Goal: Check status: Check status

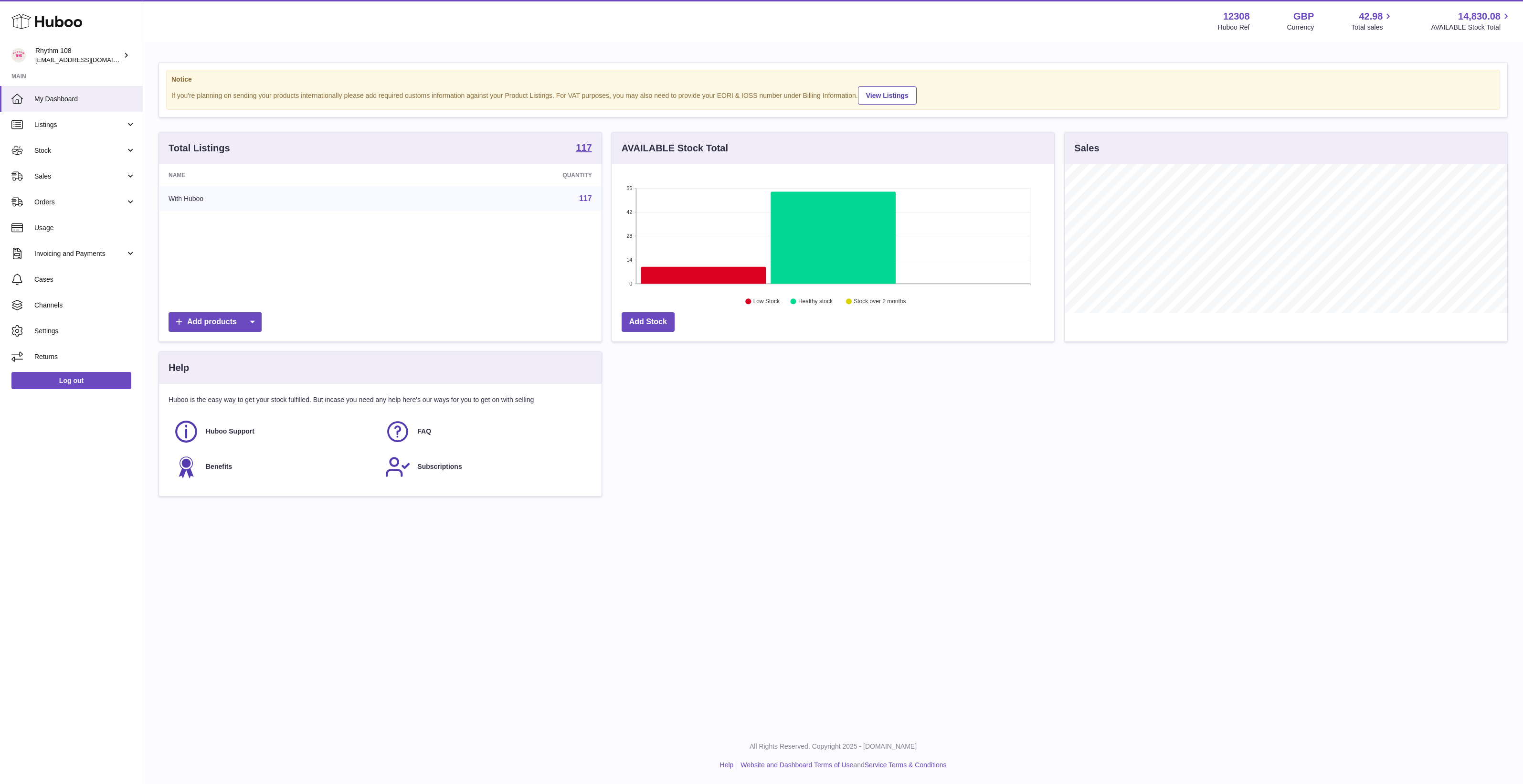
scroll to position [148, 442]
click at [75, 133] on link "Listings" at bounding box center [71, 124] width 143 height 26
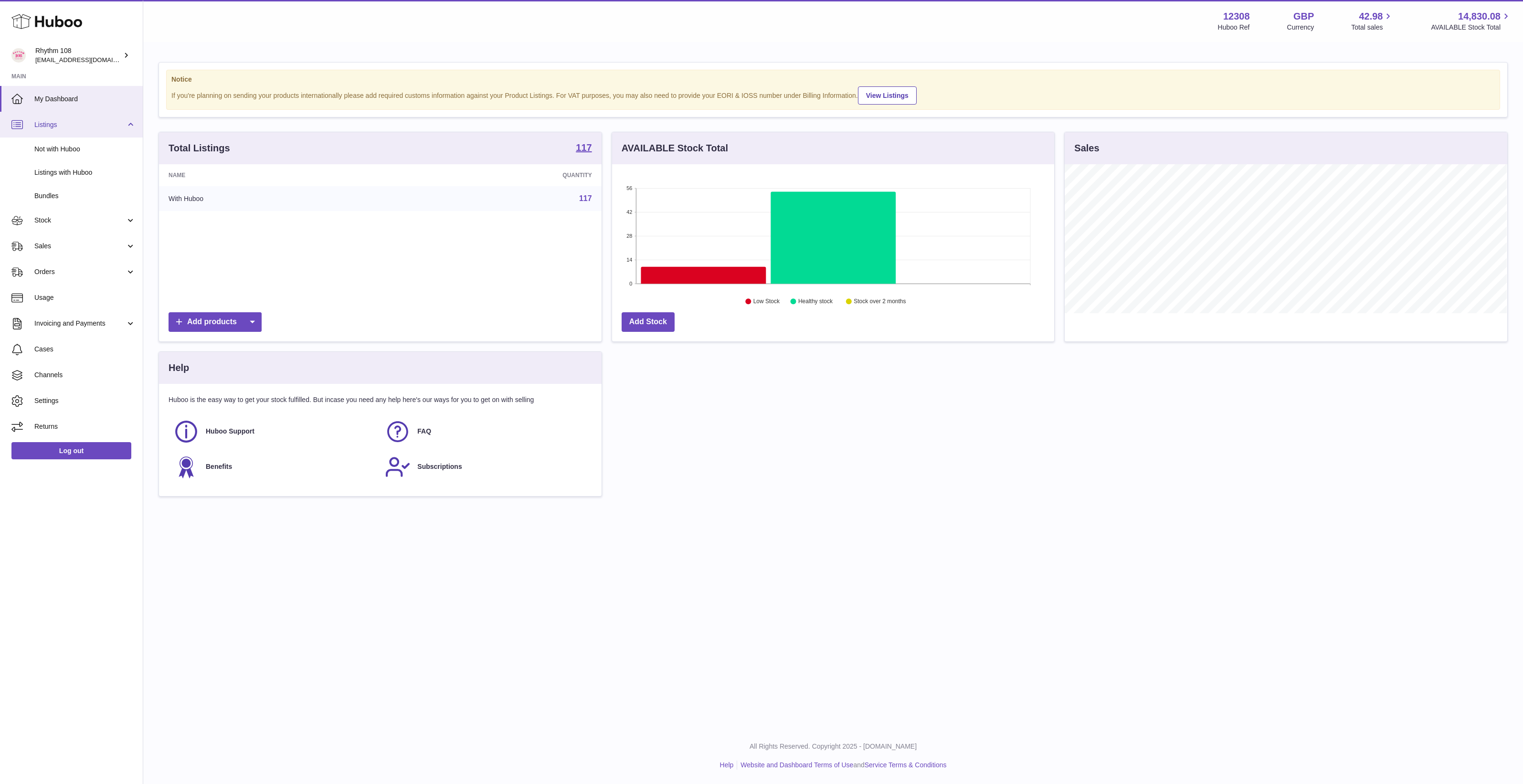
click at [75, 133] on link "Listings" at bounding box center [71, 124] width 143 height 26
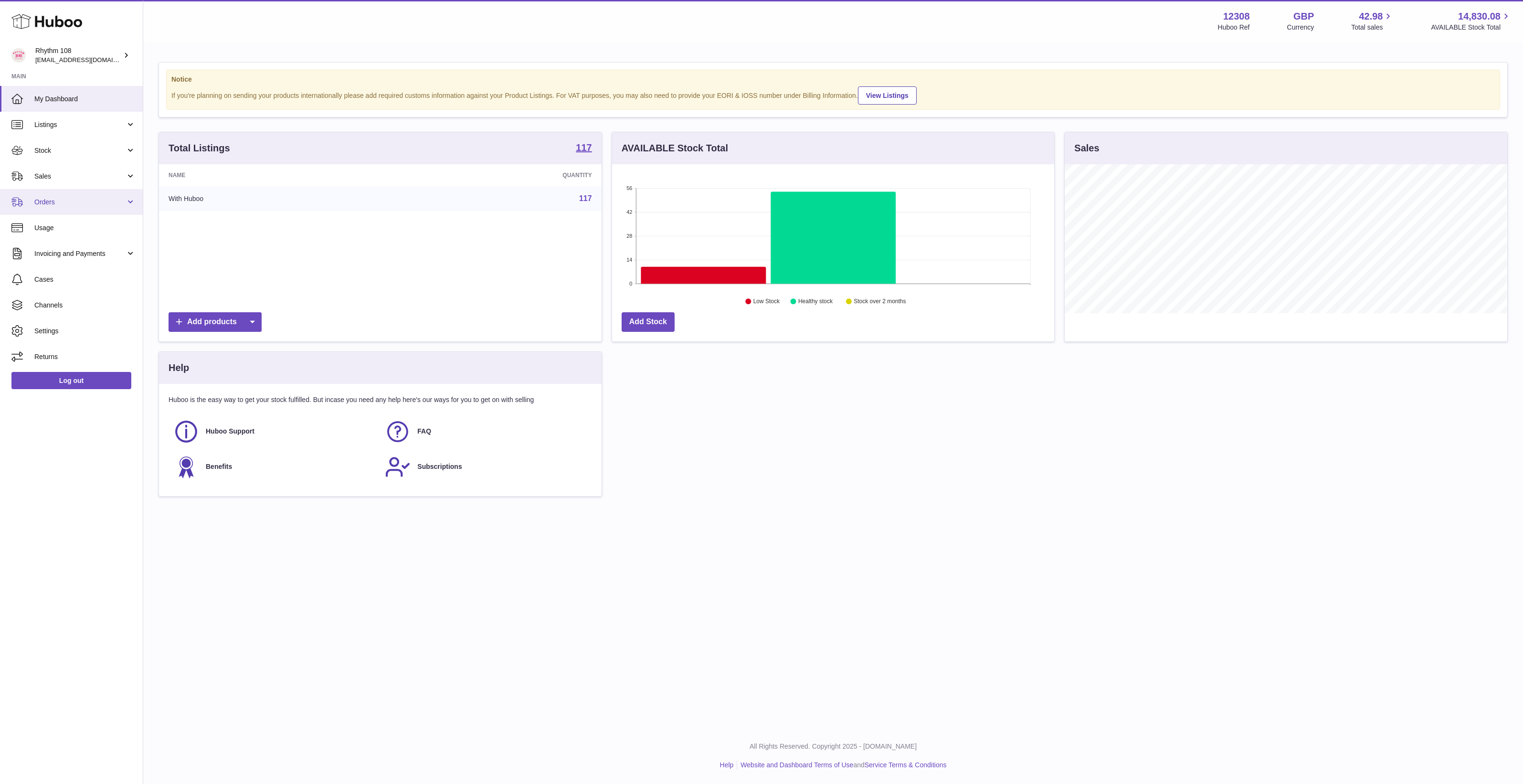
click at [77, 202] on span "Orders" at bounding box center [79, 202] width 91 height 9
click at [75, 180] on span "Sales" at bounding box center [79, 176] width 91 height 9
click at [73, 197] on span "Sales" at bounding box center [85, 200] width 101 height 9
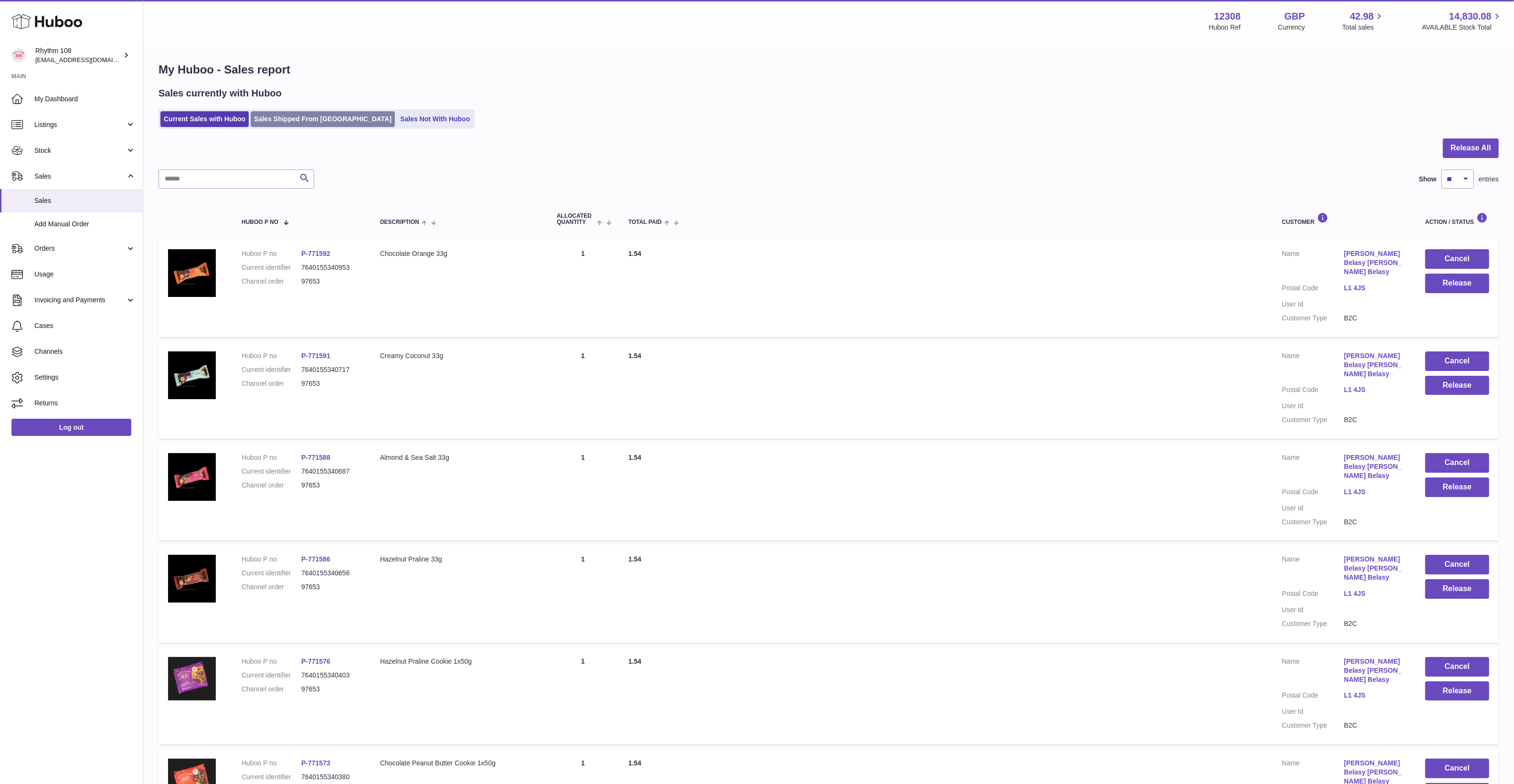
click at [290, 122] on link "Sales Shipped From Huboo" at bounding box center [323, 119] width 144 height 16
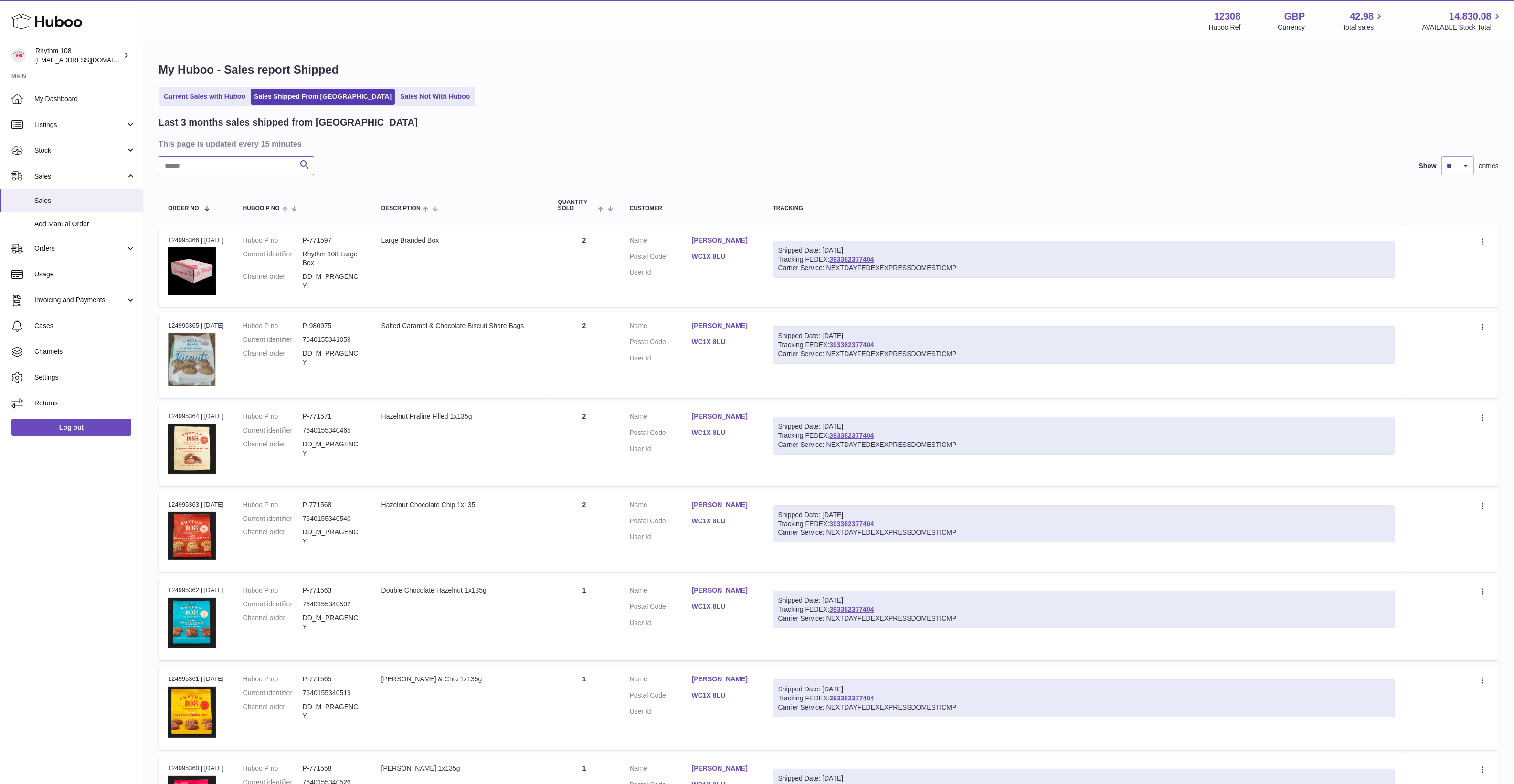
click at [273, 165] on input "text" at bounding box center [237, 165] width 156 height 19
paste input "**********"
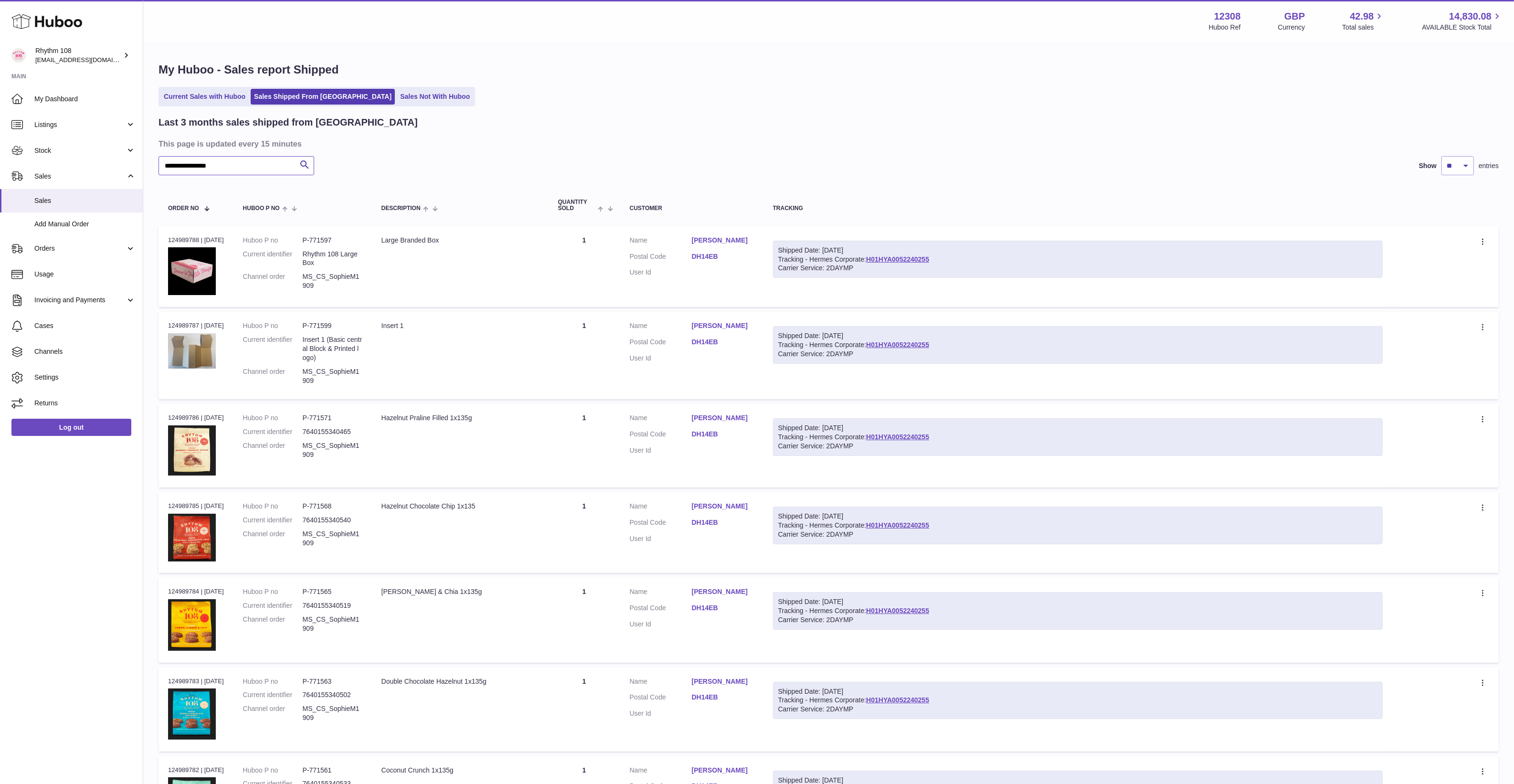
type input "**********"
click at [707, 239] on link "Sophie Morris" at bounding box center [723, 240] width 62 height 9
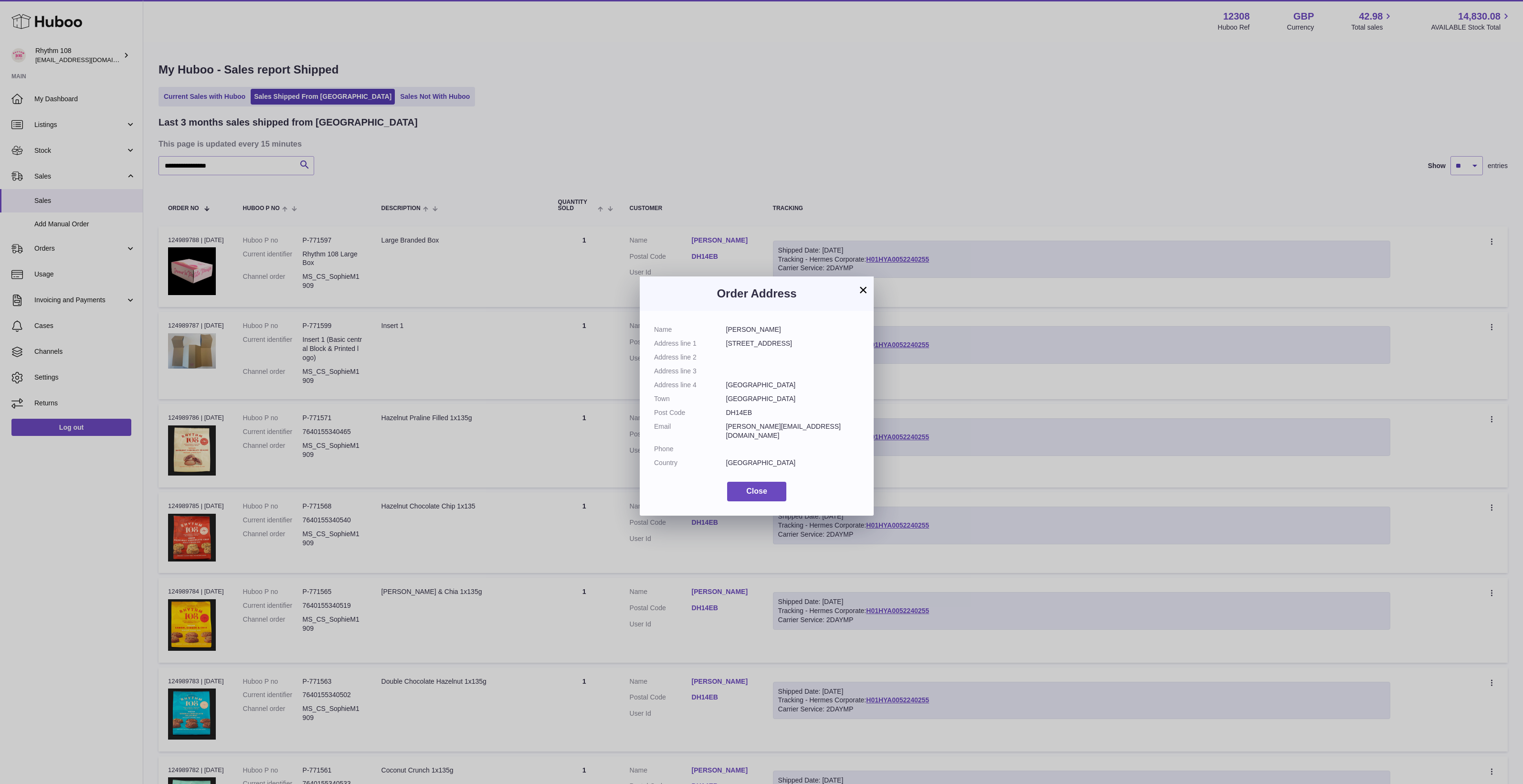
click at [751, 492] on div "Name Sophie Morris Address line 1 30 The Avenue Address line 2 Address line 3 A…" at bounding box center [757, 414] width 234 height 205
click at [745, 491] on button "Close" at bounding box center [756, 491] width 59 height 20
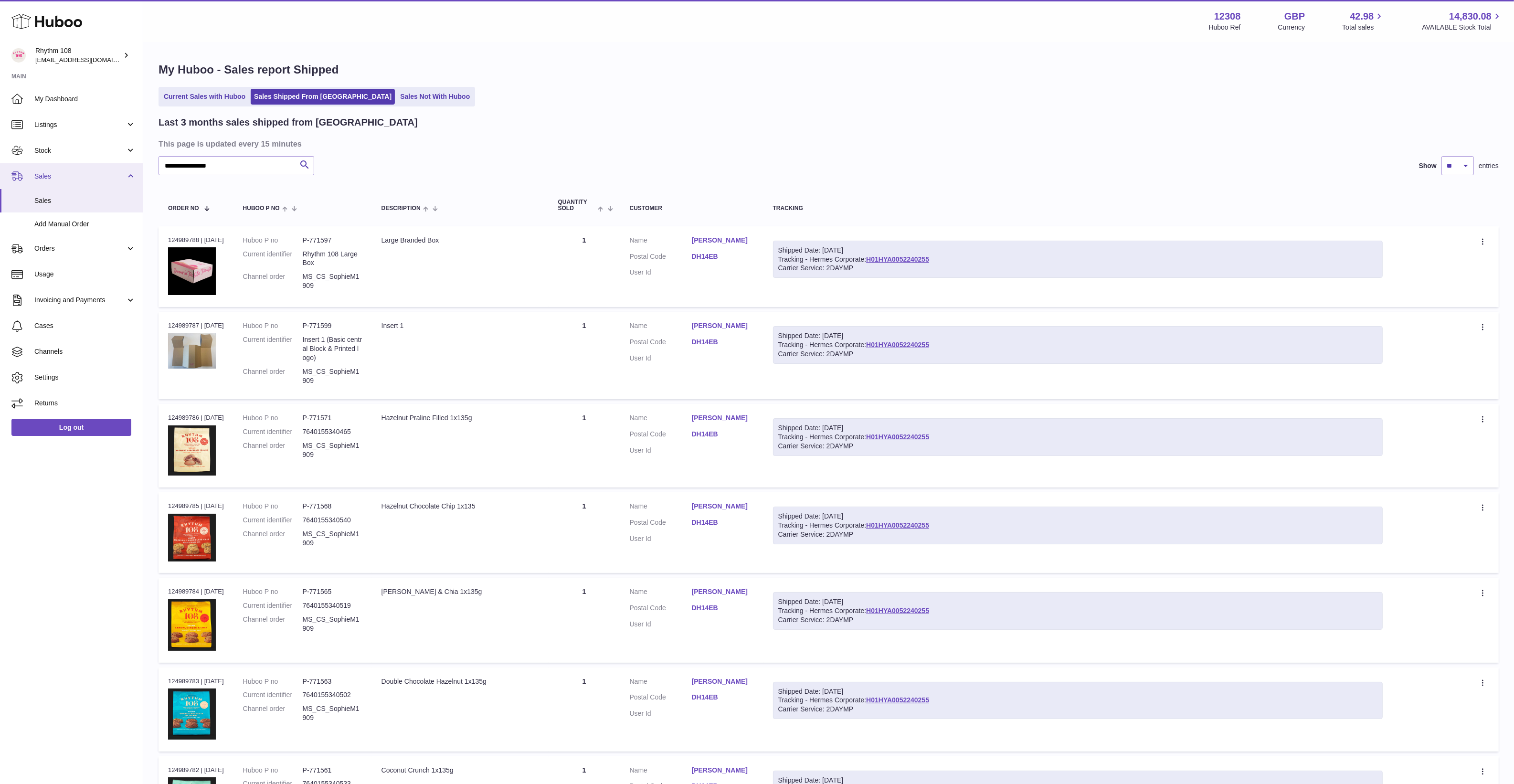
click at [77, 178] on span "Sales" at bounding box center [79, 176] width 91 height 9
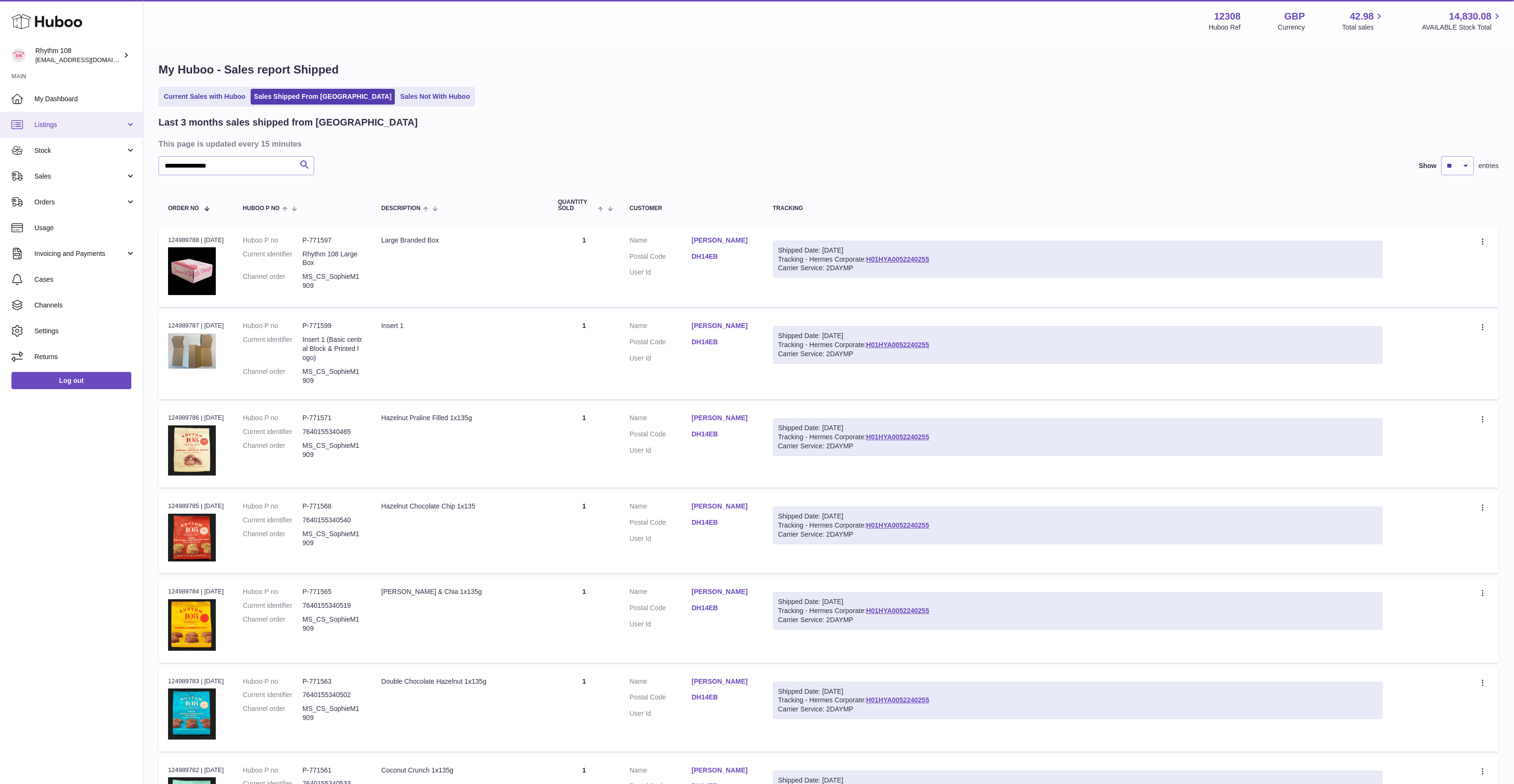
click at [92, 126] on span "Listings" at bounding box center [79, 124] width 91 height 9
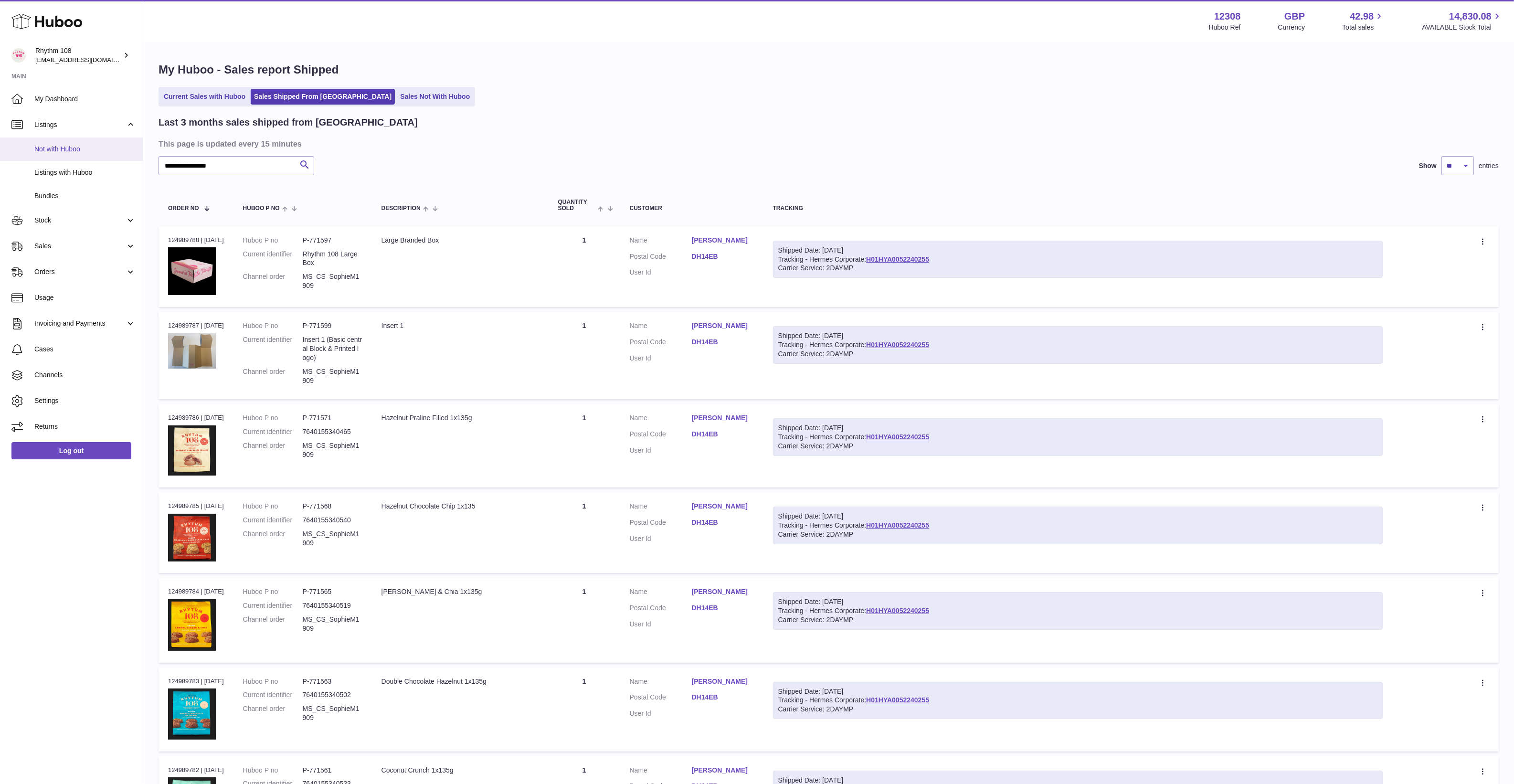
click at [92, 137] on link "Not with Huboo" at bounding box center [71, 149] width 143 height 23
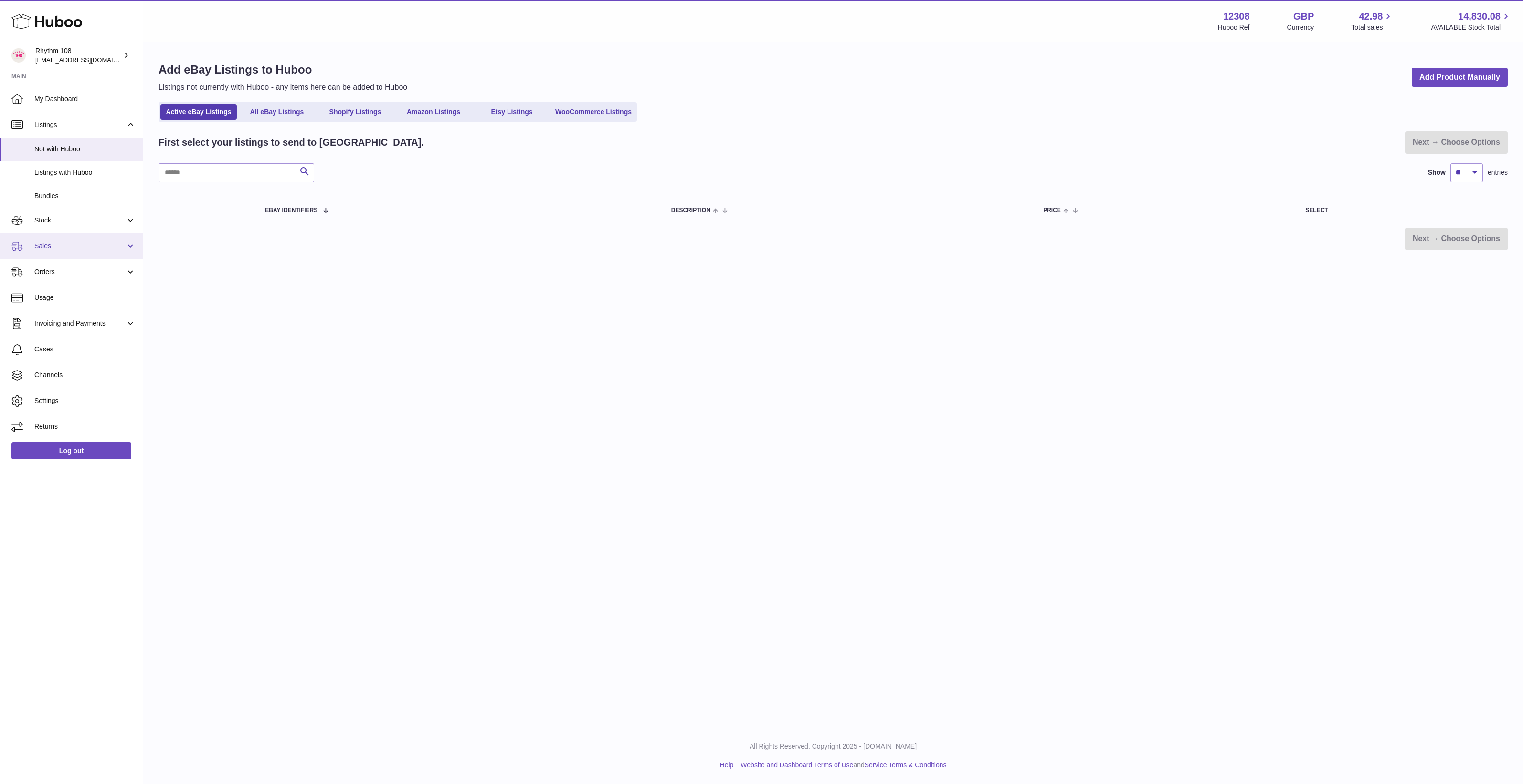
click at [53, 248] on span "Sales" at bounding box center [79, 245] width 91 height 9
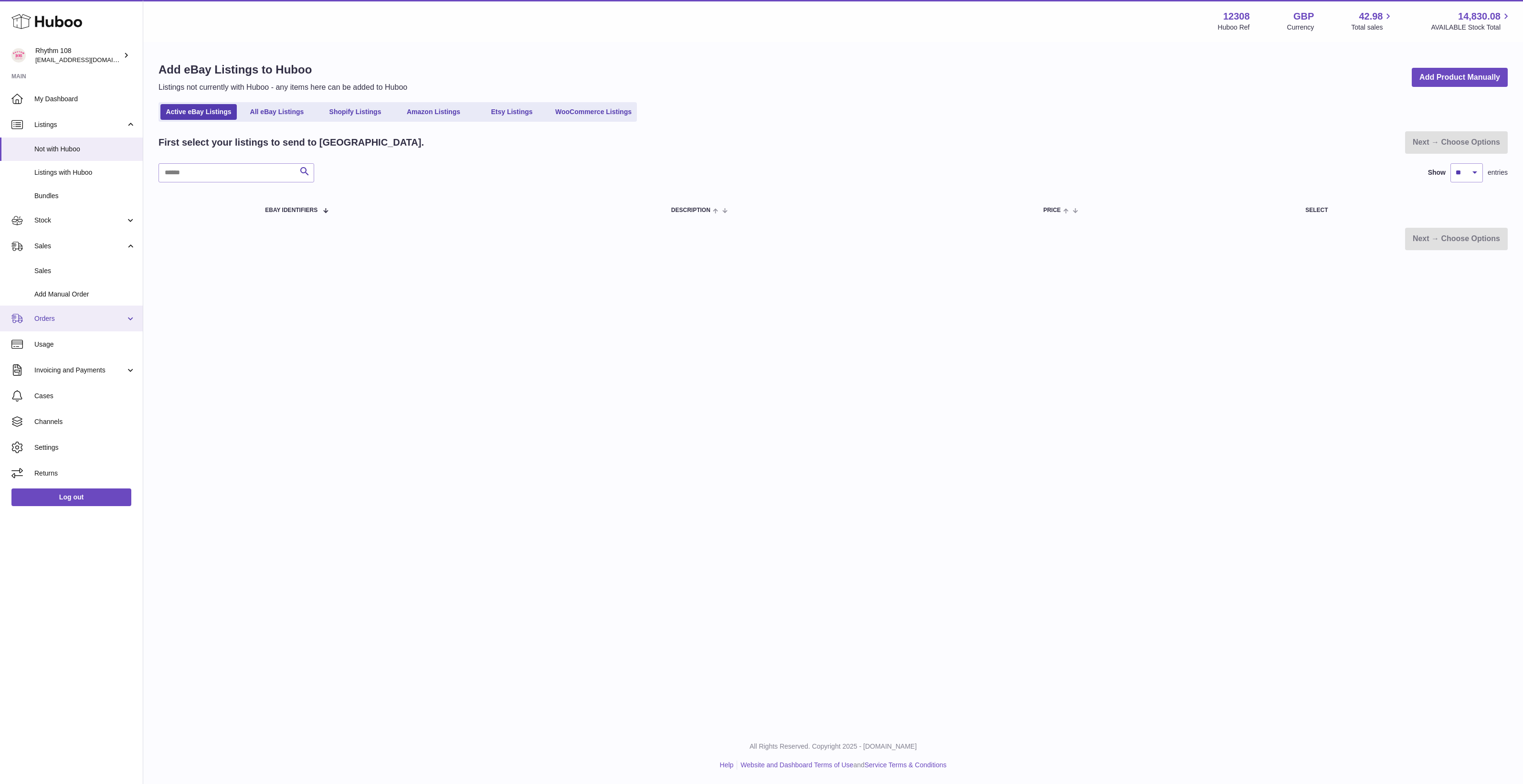
click at [56, 322] on span "Orders" at bounding box center [79, 318] width 91 height 9
click at [63, 341] on span "Orders" at bounding box center [85, 342] width 101 height 9
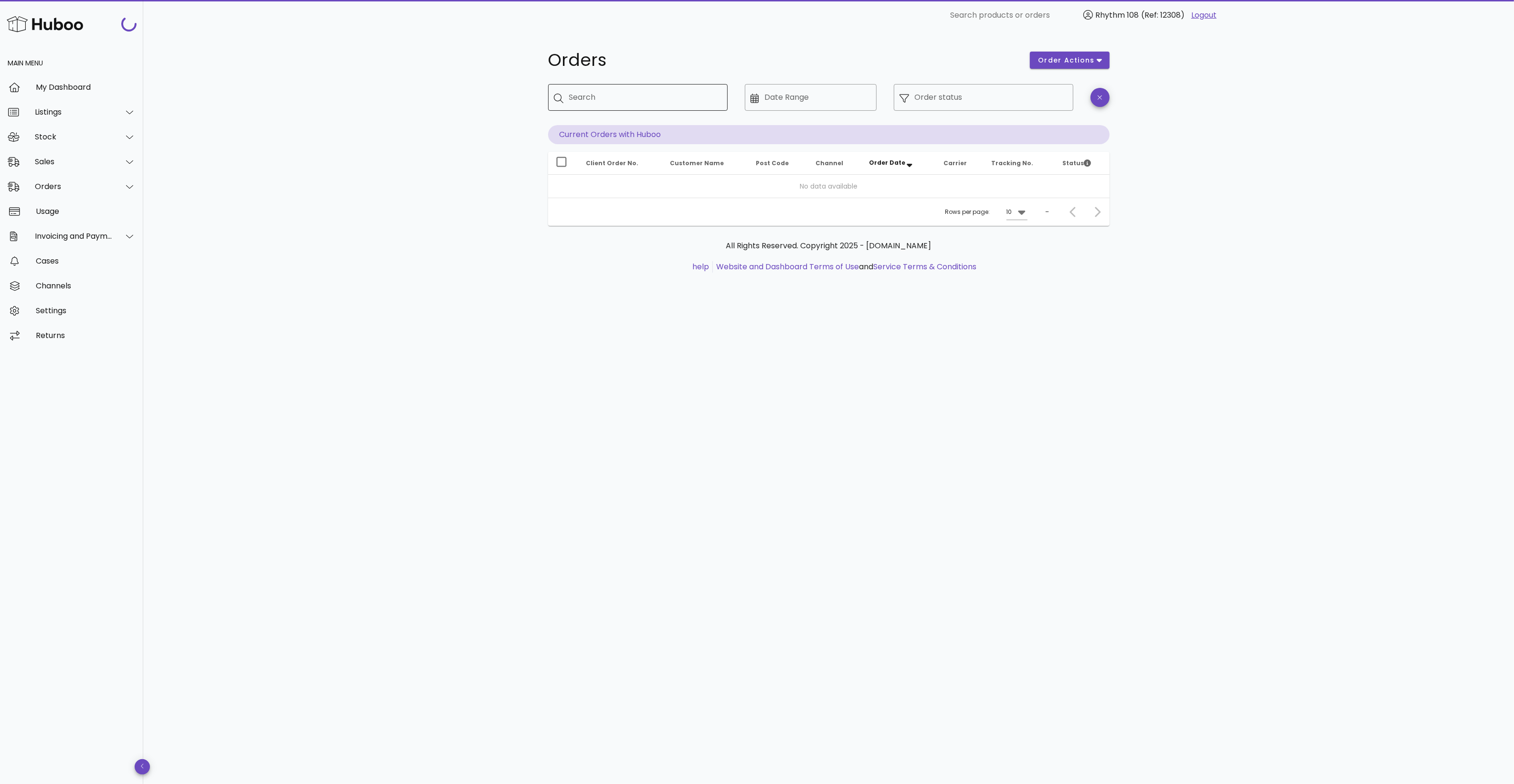
click at [615, 107] on div "Search" at bounding box center [644, 97] width 151 height 27
paste input "**********"
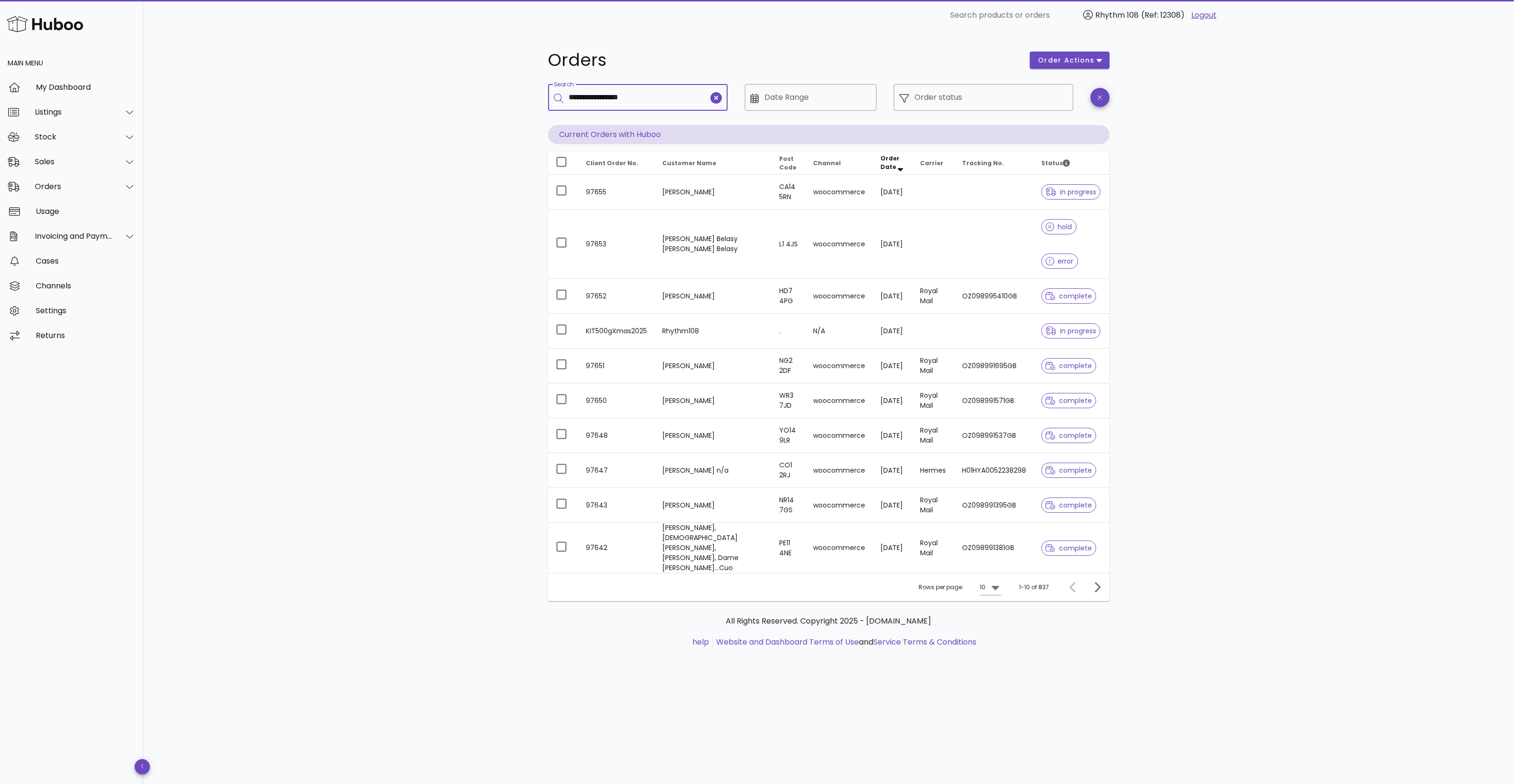
type input "**********"
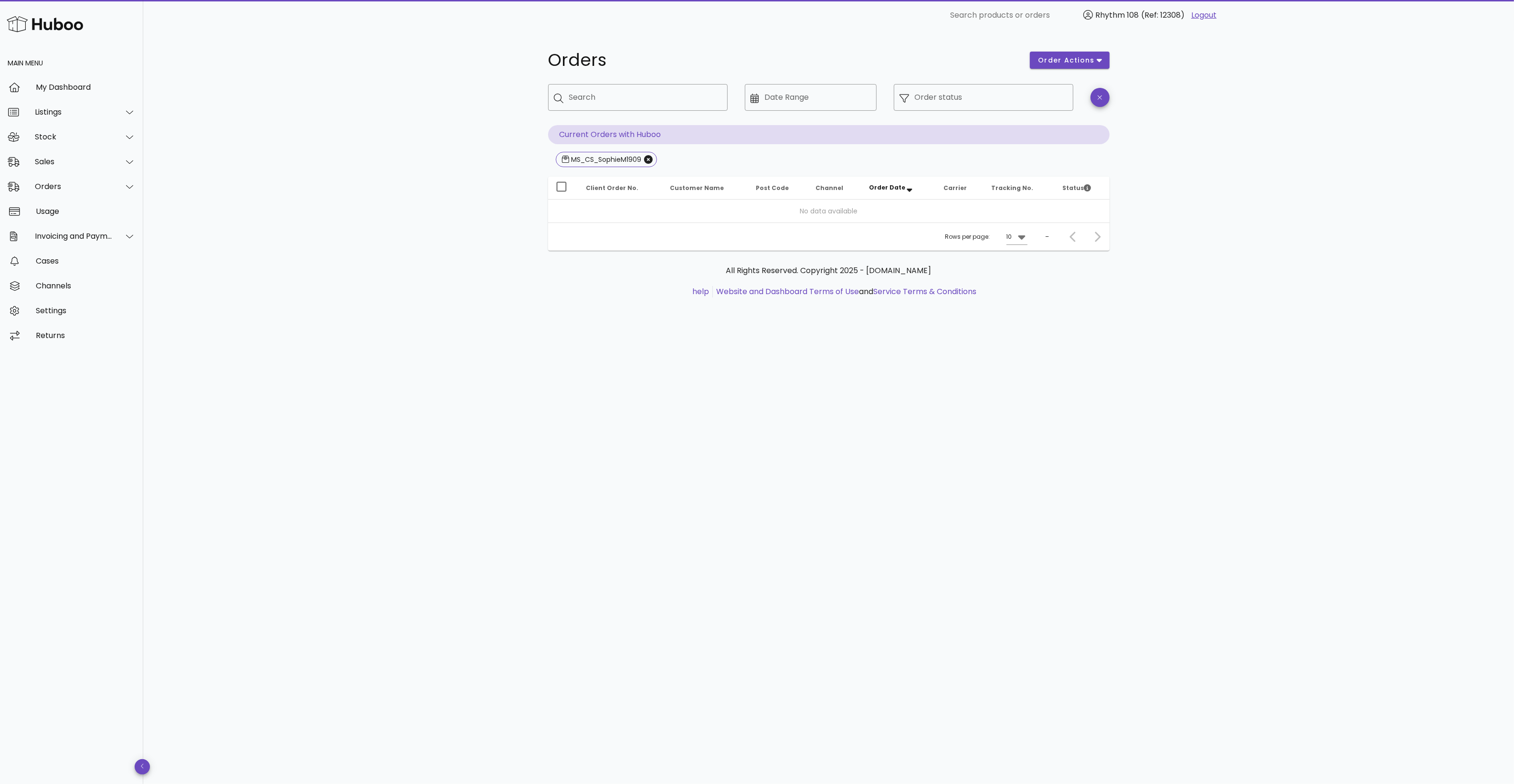
click at [594, 111] on div "​ Search" at bounding box center [638, 105] width 180 height 41
click at [600, 100] on input "Search" at bounding box center [644, 97] width 151 height 15
drag, startPoint x: 449, startPoint y: 373, endPoint x: 500, endPoint y: 258, distance: 125.8
click at [449, 373] on div "Orders order actions ​ Search ​ Date Range ​ Order status Current Orders with H…" at bounding box center [828, 407] width 1371 height 753
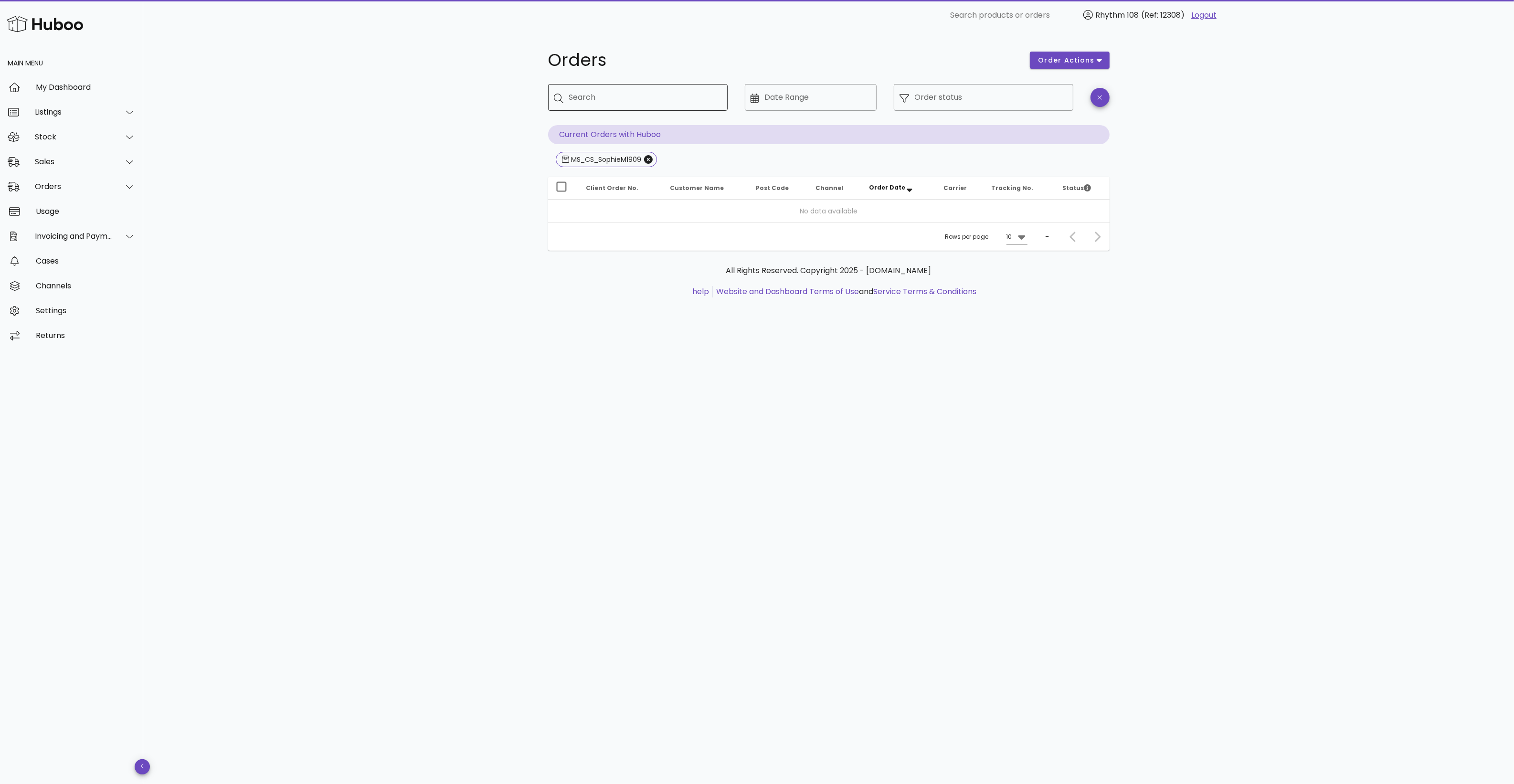
click at [633, 109] on div "Search" at bounding box center [644, 97] width 151 height 27
click at [1016, 356] on div "Orders order actions ​ Search ​ Date Range ​ Order status Current Orders with H…" at bounding box center [828, 407] width 1371 height 753
click at [652, 159] on icon "Close" at bounding box center [648, 159] width 9 height 9
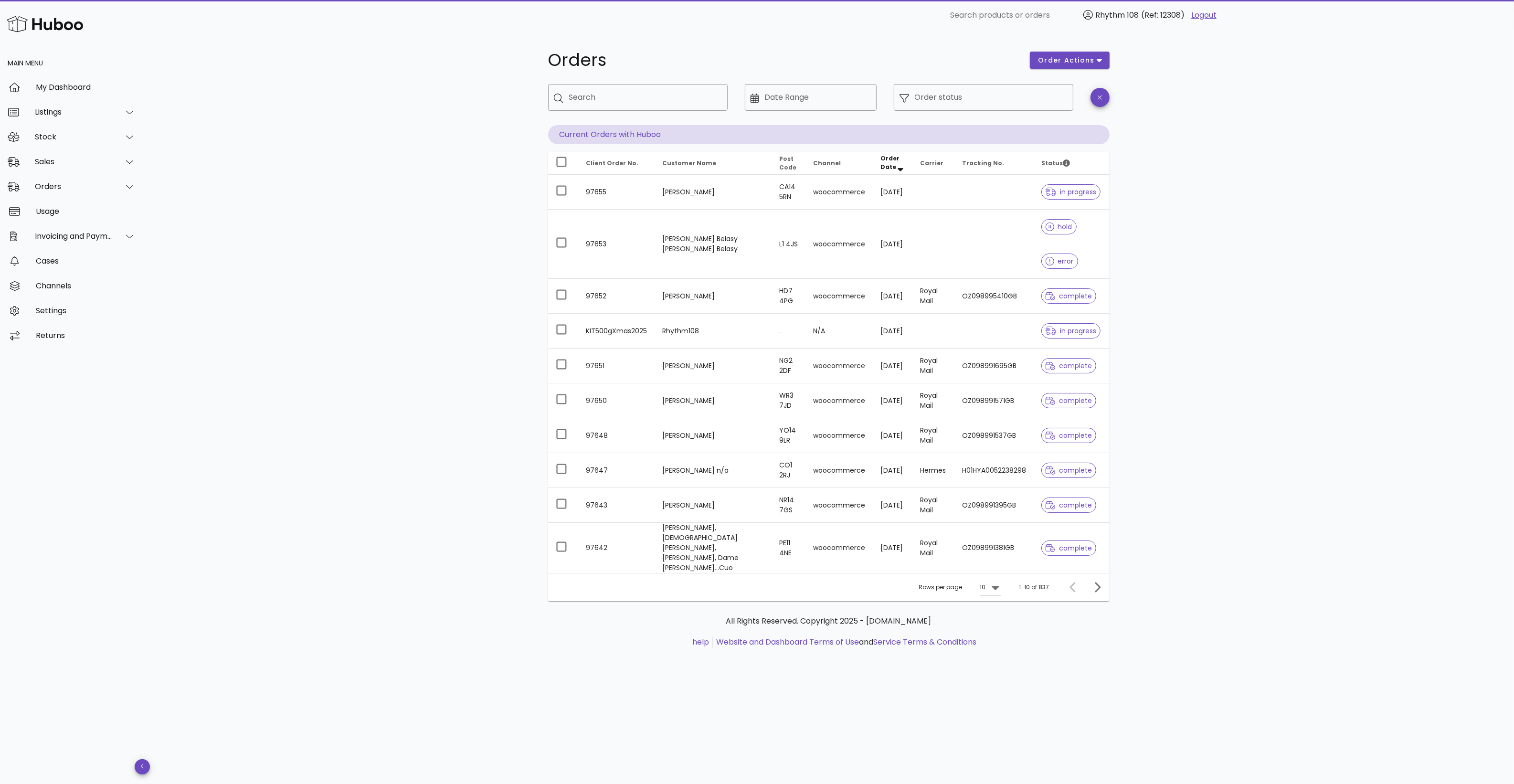
click at [648, 113] on div "​ Search" at bounding box center [638, 105] width 180 height 41
click at [657, 98] on input "Search" at bounding box center [644, 97] width 151 height 15
paste input "**********"
type input "**********"
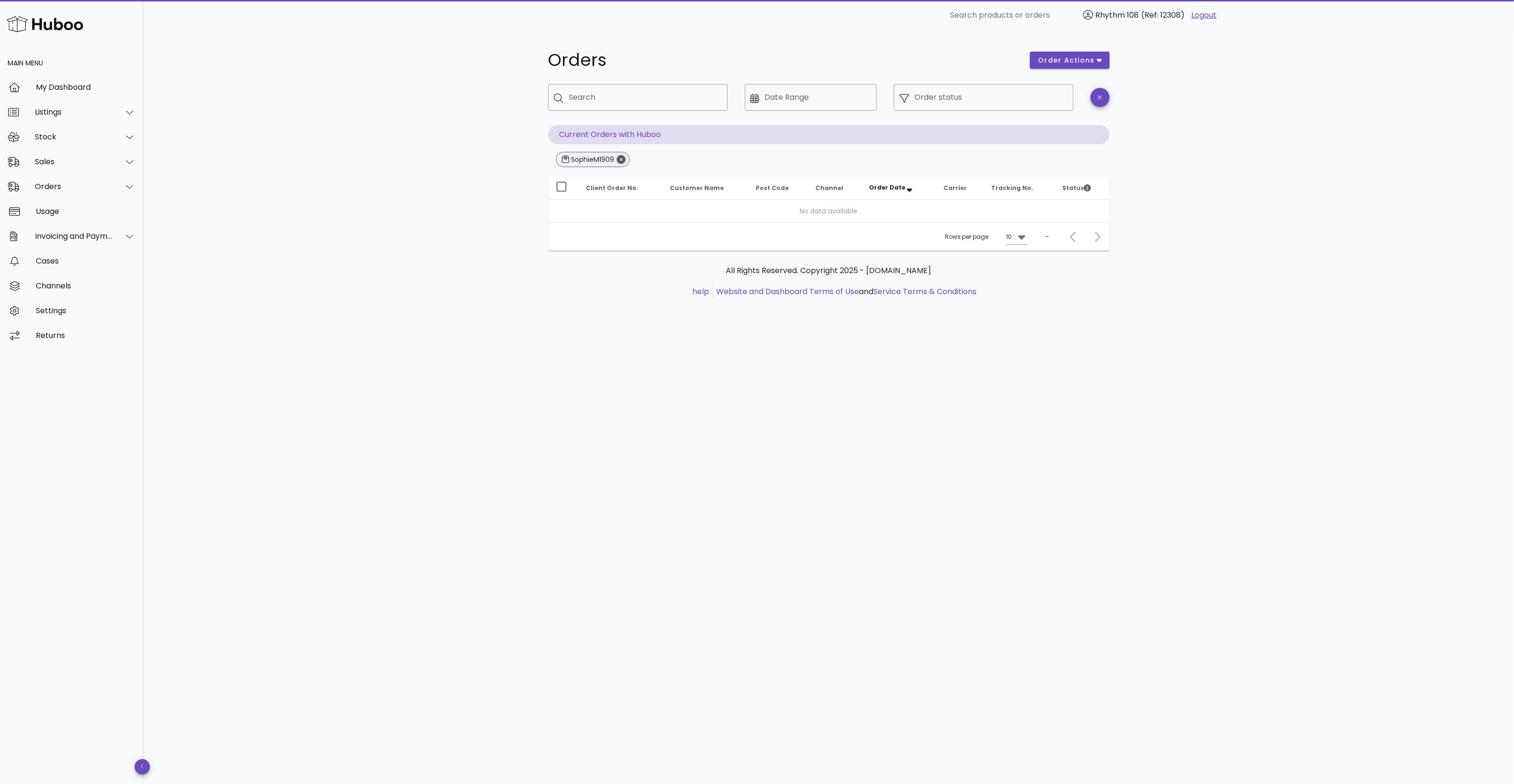
click at [620, 159] on icon "Close" at bounding box center [621, 159] width 9 height 9
click at [463, 297] on div "Orders order actions ​ Search ​ Date Range ​ Order status Current Orders with H…" at bounding box center [828, 407] width 1371 height 753
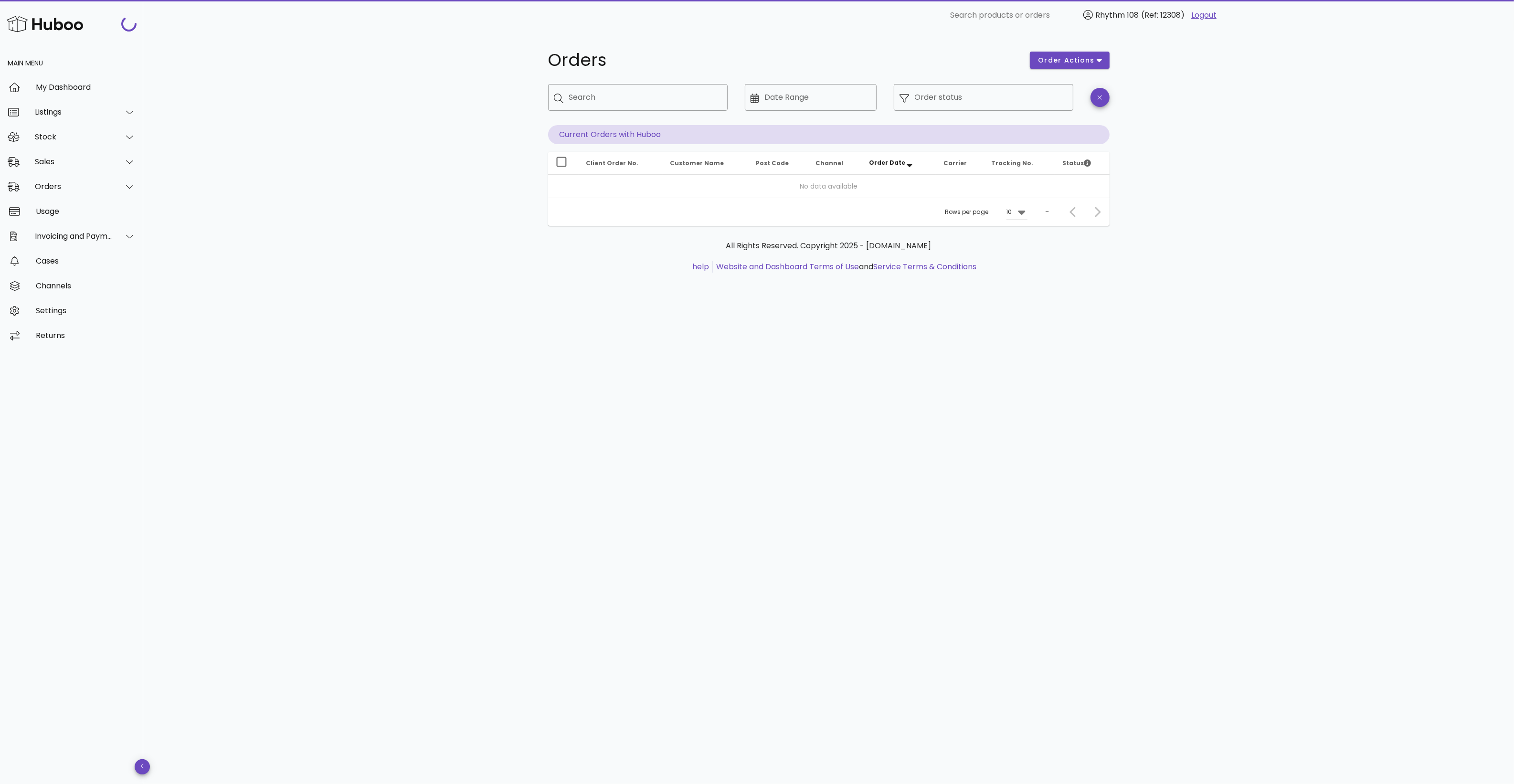
click at [287, 321] on div "Orders order actions ​ Search ​ Date Range ​ Order status Current Orders with H…" at bounding box center [828, 407] width 1371 height 753
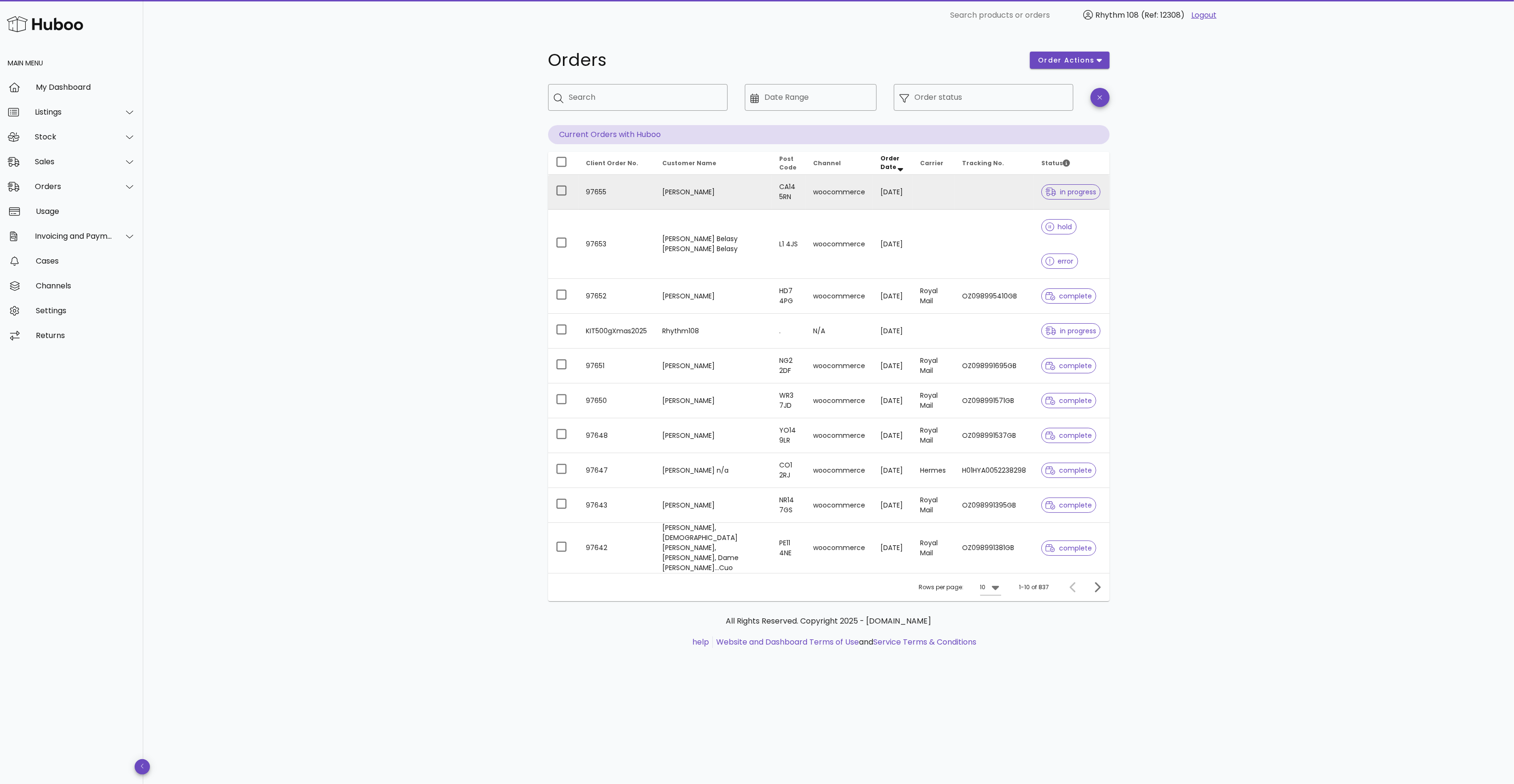
click at [717, 189] on td "[PERSON_NAME]" at bounding box center [713, 192] width 116 height 35
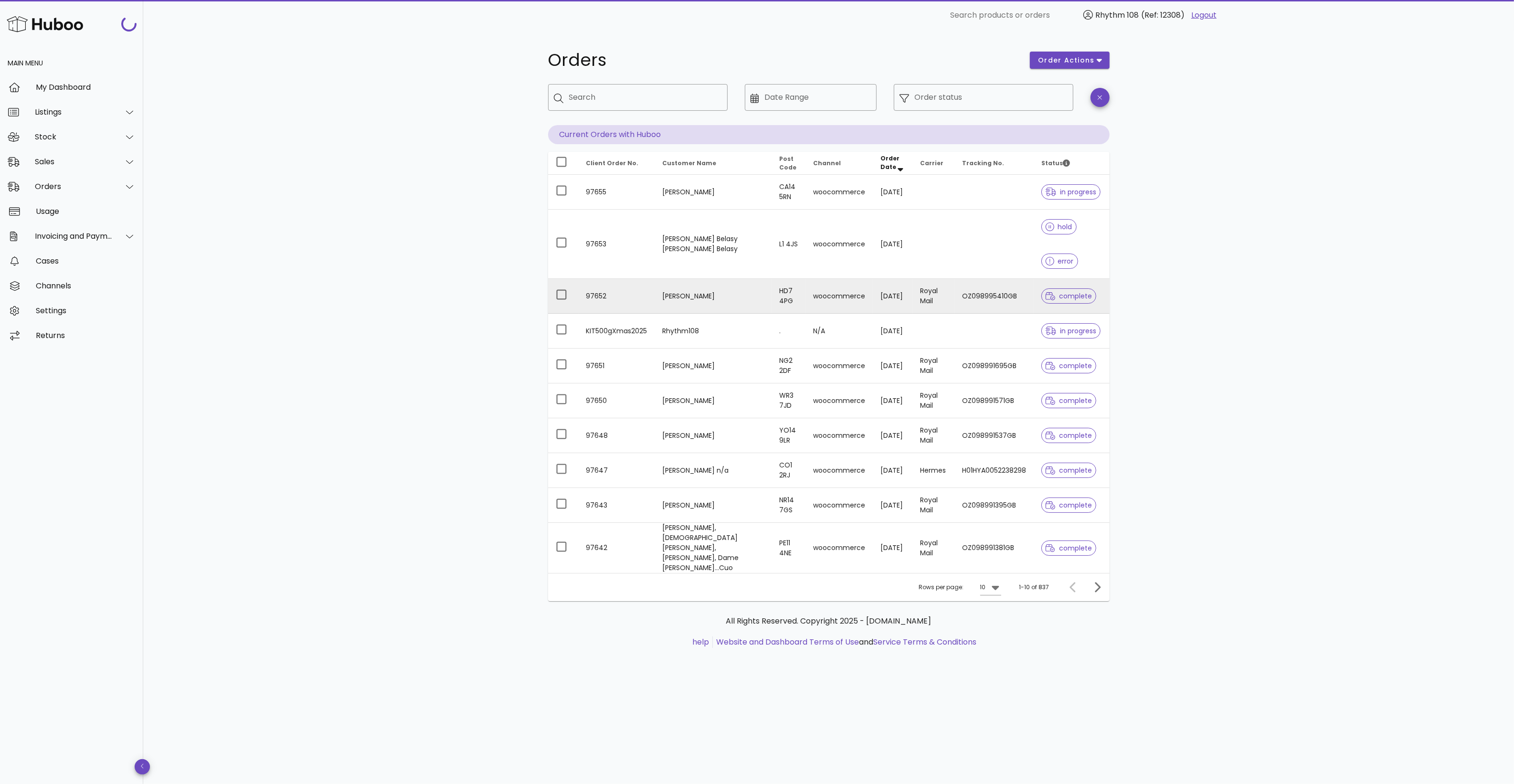
click at [913, 297] on td "Royal Mail" at bounding box center [933, 296] width 42 height 35
